Goal: Information Seeking & Learning: Learn about a topic

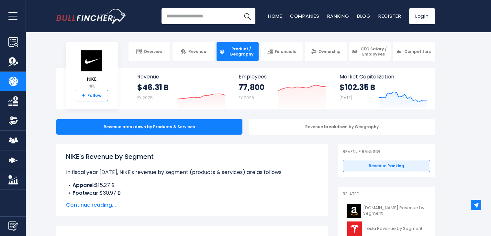
click at [87, 91] on link "+ Follow" at bounding box center [92, 96] width 32 height 12
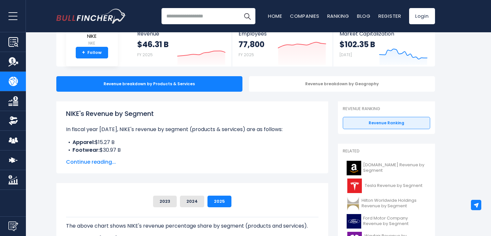
scroll to position [41, 0]
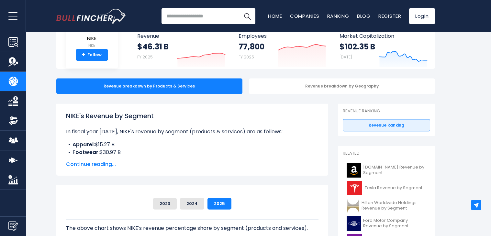
click at [103, 164] on span "Continue reading..." at bounding box center [192, 165] width 252 height 8
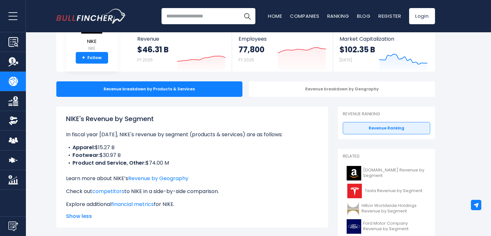
scroll to position [0, 0]
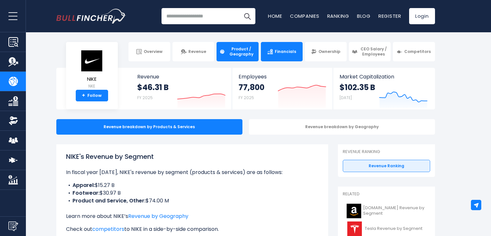
click at [279, 51] on span "Financials" at bounding box center [285, 51] width 21 height 5
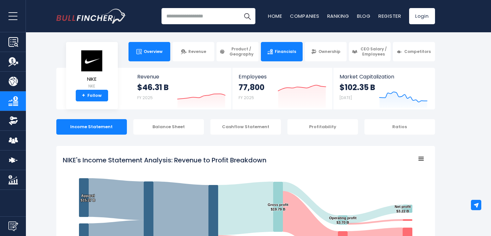
click at [147, 52] on span "Overview" at bounding box center [153, 51] width 19 height 5
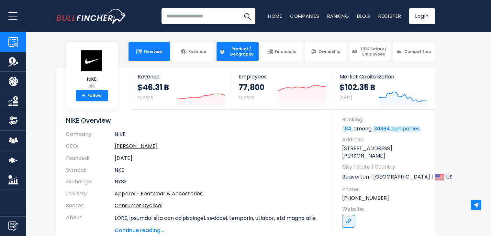
click at [219, 51] on img at bounding box center [221, 51] width 5 height 5
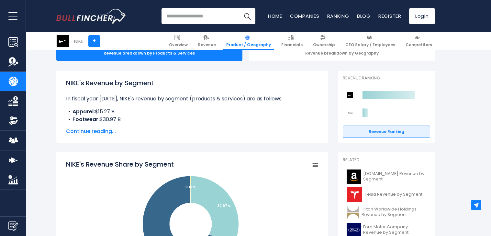
click at [78, 132] on span "Continue reading..." at bounding box center [192, 132] width 252 height 8
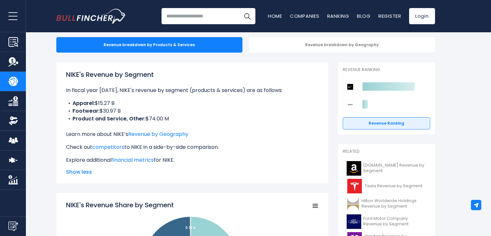
scroll to position [8, 0]
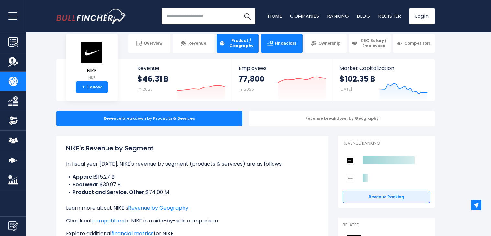
click at [275, 49] on link "Financials" at bounding box center [282, 43] width 42 height 19
click at [275, 48] on link "Financials" at bounding box center [282, 43] width 42 height 19
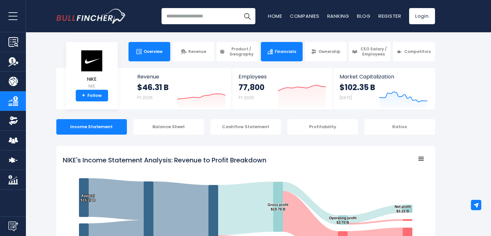
click at [151, 59] on link "Overview" at bounding box center [149, 51] width 42 height 19
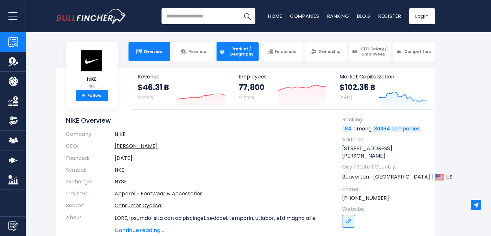
click at [238, 54] on span "Product / Geography" at bounding box center [241, 52] width 28 height 10
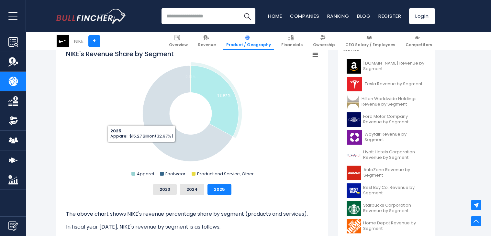
scroll to position [185, 0]
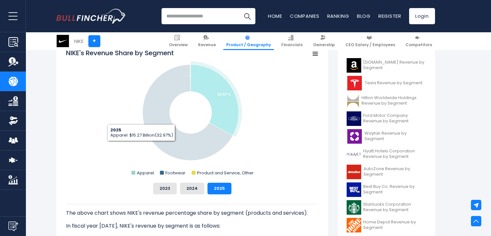
click at [154, 125] on icon "NIKE's Revenue Share by Segment" at bounding box center [187, 113] width 90 height 96
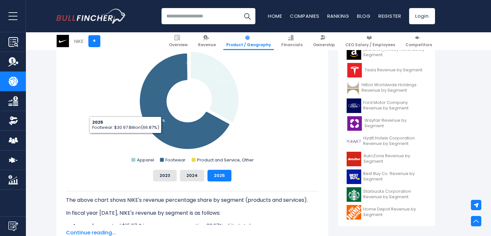
scroll to position [195, 0]
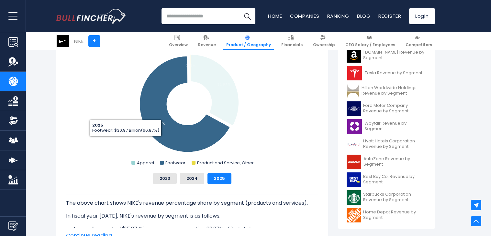
click at [233, 104] on icon "NIKE's Revenue Share by Segment" at bounding box center [214, 90] width 48 height 71
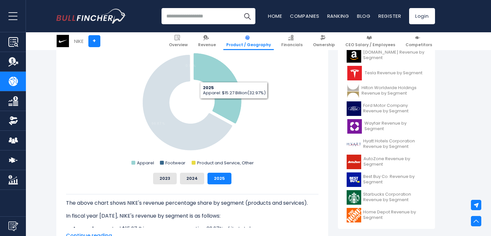
click at [150, 140] on rect "NIKE's Revenue Share by Segment" at bounding box center [192, 102] width 252 height 129
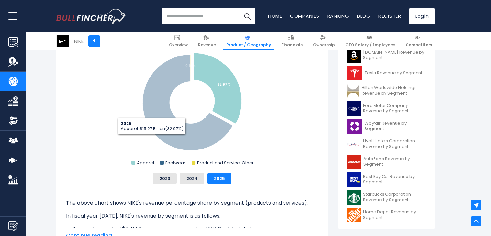
click at [216, 108] on icon "NIKE's Revenue Share by Segment" at bounding box center [217, 88] width 48 height 71
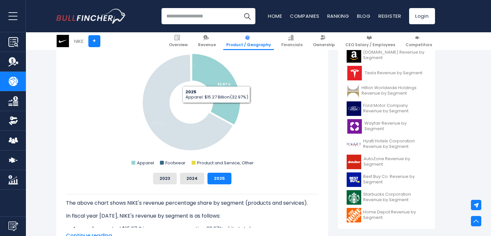
click at [163, 138] on icon "NIKE's Revenue Share by Segment" at bounding box center [187, 103] width 90 height 96
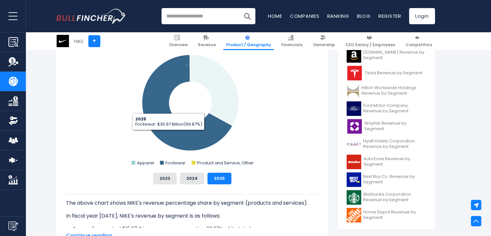
click at [222, 112] on icon "NIKE's Revenue Share by Segment" at bounding box center [214, 90] width 48 height 71
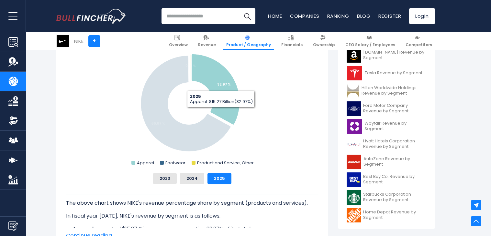
click at [157, 131] on icon "NIKE's Revenue Share by Segment" at bounding box center [186, 104] width 90 height 96
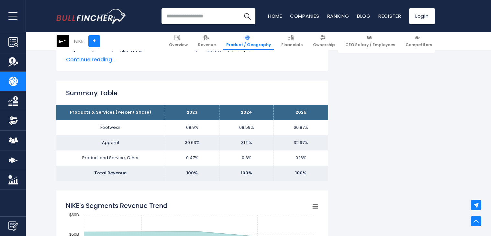
scroll to position [368, 0]
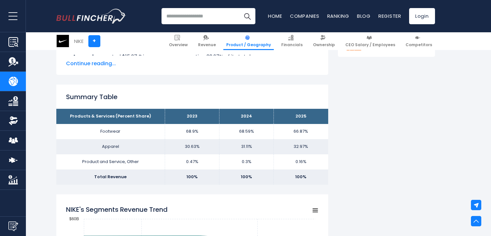
click at [196, 171] on td "100%" at bounding box center [192, 177] width 54 height 15
click at [274, 178] on td "100%" at bounding box center [301, 177] width 54 height 15
click at [307, 173] on td "100%" at bounding box center [301, 177] width 54 height 15
click at [286, 144] on td "32.97%" at bounding box center [301, 146] width 54 height 15
click at [274, 155] on td "0.16%" at bounding box center [301, 162] width 54 height 15
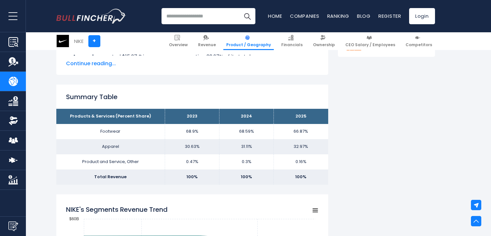
click at [244, 157] on td "0.3%" at bounding box center [246, 162] width 54 height 15
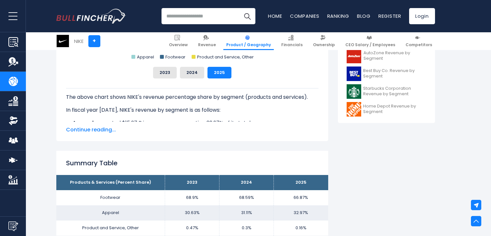
scroll to position [301, 0]
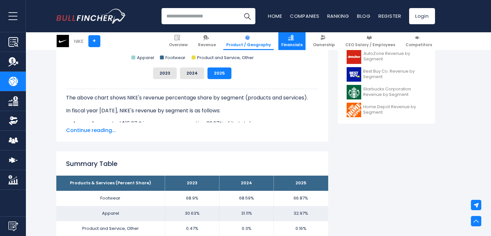
click at [305, 41] on link "Financials" at bounding box center [291, 41] width 27 height 18
click at [291, 47] on span "Financials" at bounding box center [291, 44] width 21 height 5
click at [293, 38] on img at bounding box center [290, 37] width 5 height 5
click at [420, 34] on link "Competitors" at bounding box center [418, 41] width 32 height 18
click at [415, 46] on span "Competitors" at bounding box center [418, 44] width 27 height 5
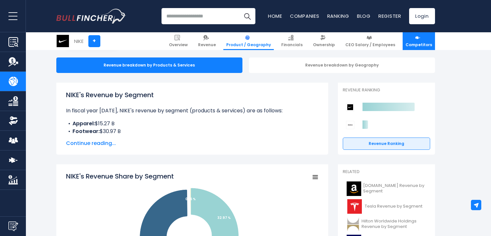
scroll to position [58, 0]
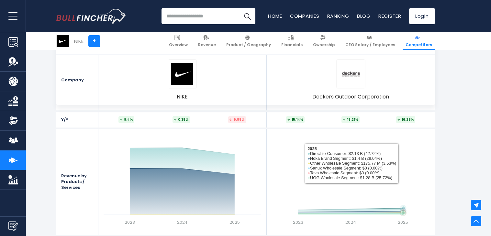
click at [262, 174] on rect at bounding box center [182, 182] width 164 height 97
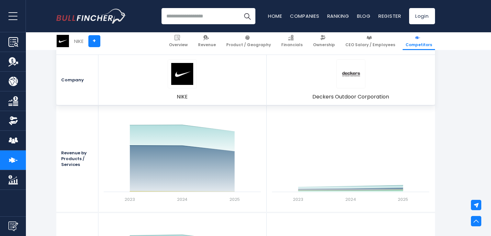
scroll to position [661, 0]
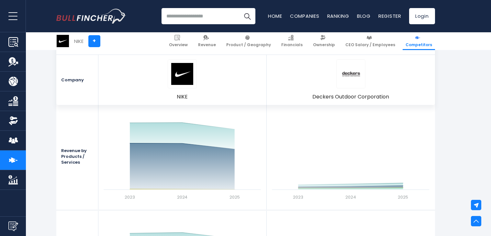
click at [282, 138] on rect at bounding box center [351, 156] width 164 height 97
click at [434, 148] on div "Created with Highcharts 12.1.2 2023 2024 2025 2023 ​ ● Direct-to-Consumer: $1.4…" at bounding box center [351, 157] width 168 height 106
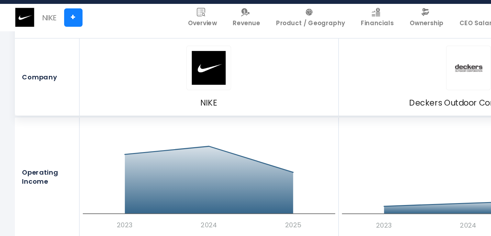
scroll to position [1008, 0]
